Goal: Information Seeking & Learning: Check status

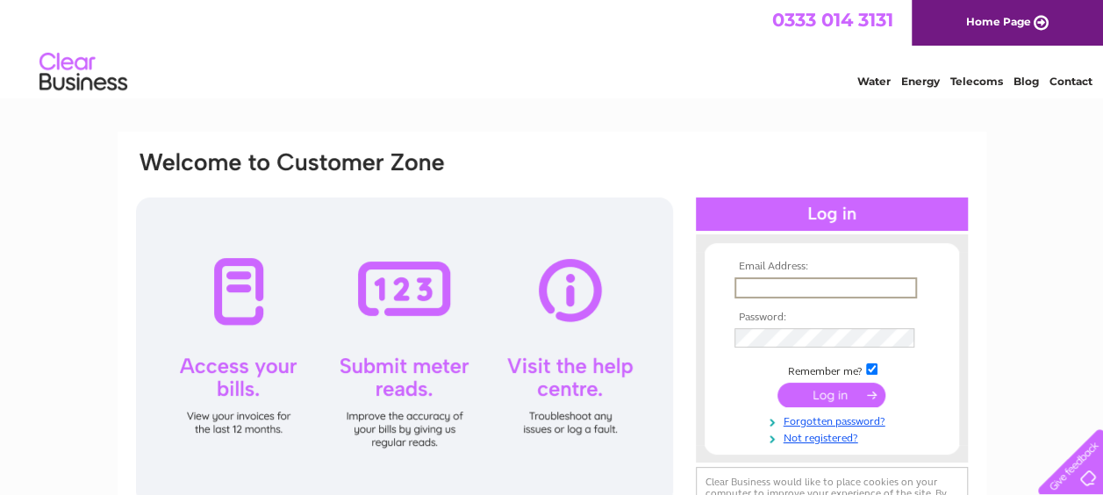
click at [778, 281] on input "text" at bounding box center [826, 287] width 183 height 21
type input "[EMAIL_ADDRESS][DOMAIN_NAME]"
click at [815, 348] on td at bounding box center [832, 338] width 204 height 29
click at [829, 404] on input "submit" at bounding box center [832, 393] width 108 height 25
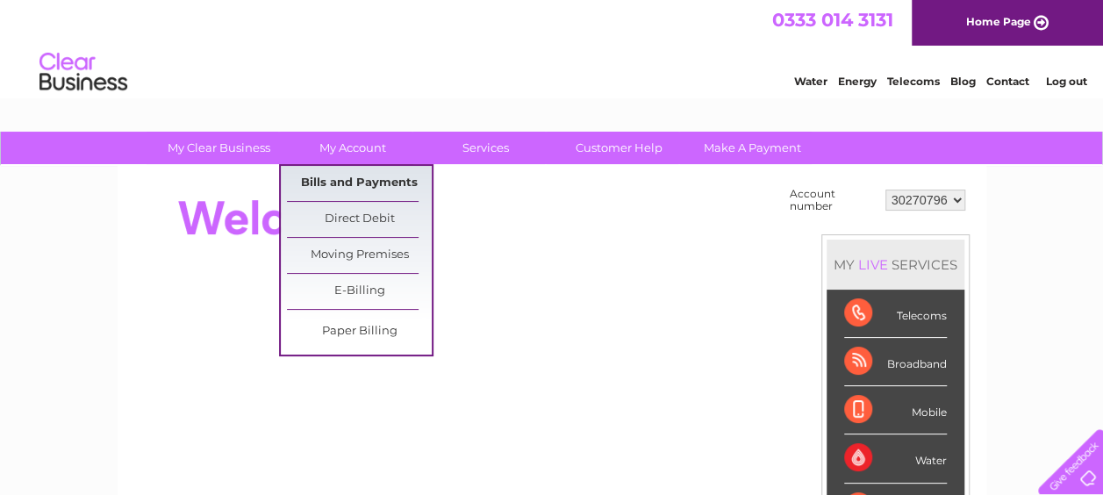
click at [341, 183] on link "Bills and Payments" at bounding box center [359, 183] width 145 height 35
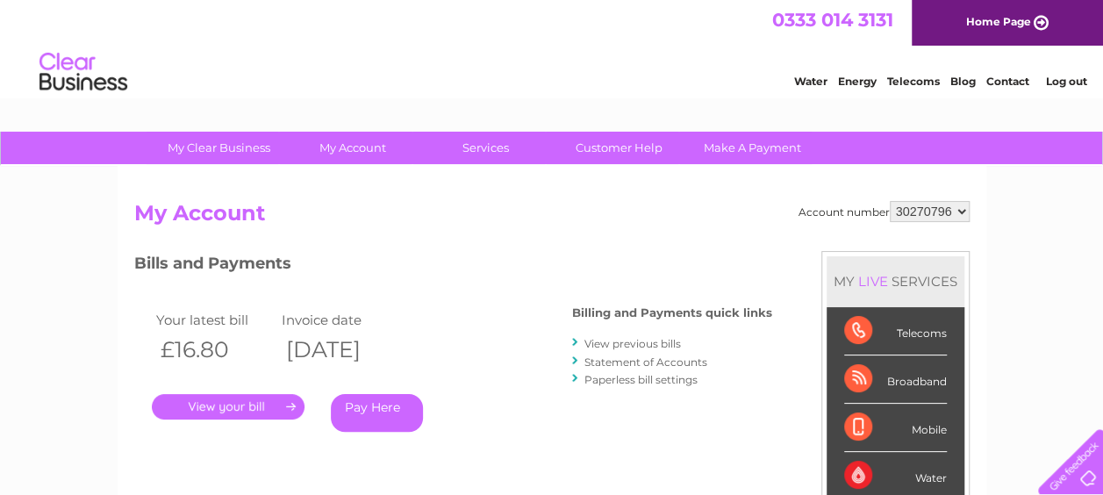
click at [260, 406] on link "." at bounding box center [228, 406] width 153 height 25
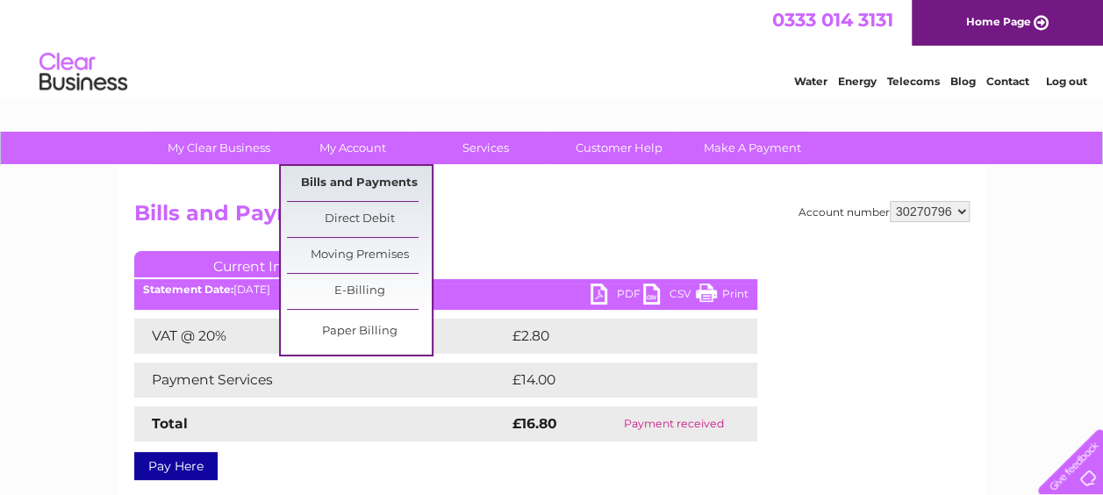
click at [363, 177] on link "Bills and Payments" at bounding box center [359, 183] width 145 height 35
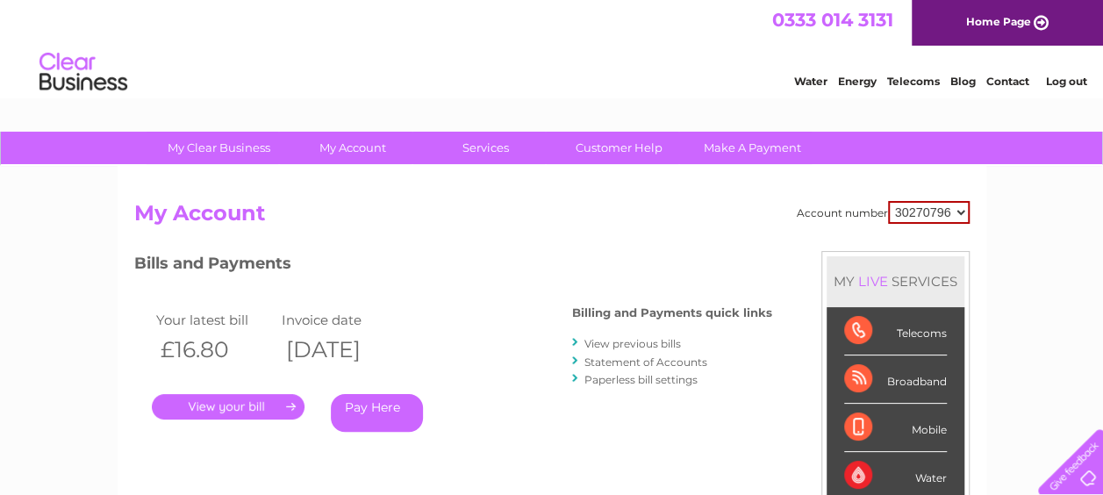
click at [1074, 77] on link "Log out" at bounding box center [1065, 81] width 41 height 13
